Goal: Find specific page/section: Find specific page/section

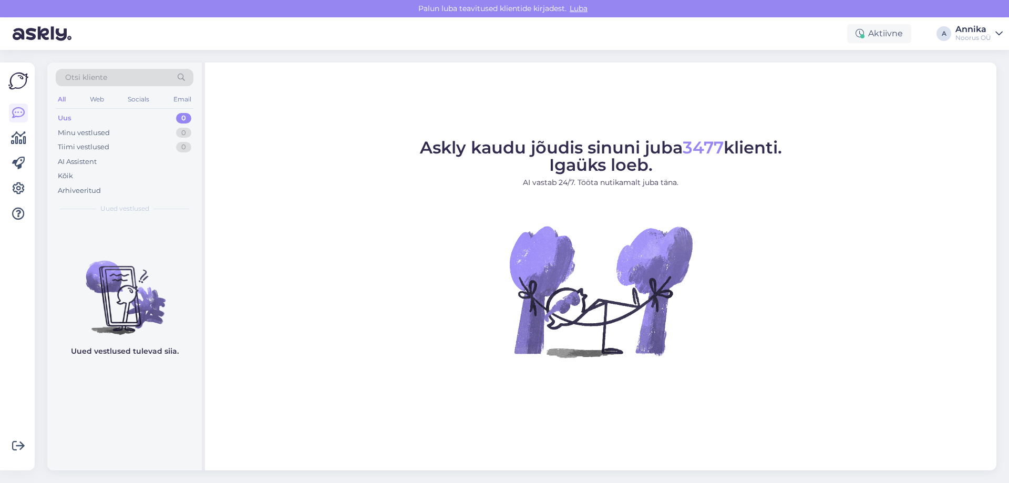
drag, startPoint x: 168, startPoint y: 426, endPoint x: 184, endPoint y: 309, distance: 117.7
click at [167, 408] on div "Uued vestlused tulevad siia." at bounding box center [124, 345] width 154 height 251
